Goal: Transaction & Acquisition: Book appointment/travel/reservation

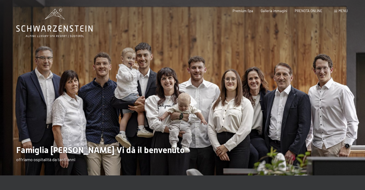
click at [340, 10] on span "Menu" at bounding box center [343, 11] width 9 height 4
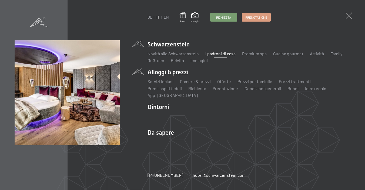
click at [167, 70] on li "Alloggi & prezzi Servizi inclusi Camere & prezzi Lista Offerte Lista Prezzi per…" at bounding box center [249, 83] width 203 height 31
click at [198, 82] on link "Camere & prezzi" at bounding box center [195, 81] width 31 height 5
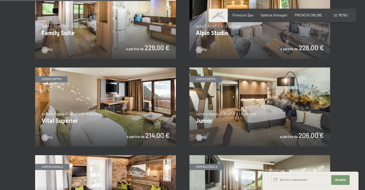
scroll to position [573, 0]
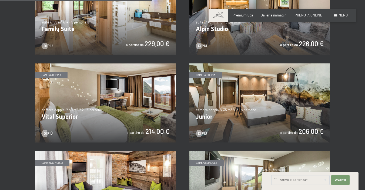
click at [95, 113] on img at bounding box center [105, 103] width 141 height 79
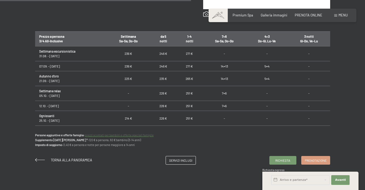
scroll to position [318, 0]
